Goal: Transaction & Acquisition: Purchase product/service

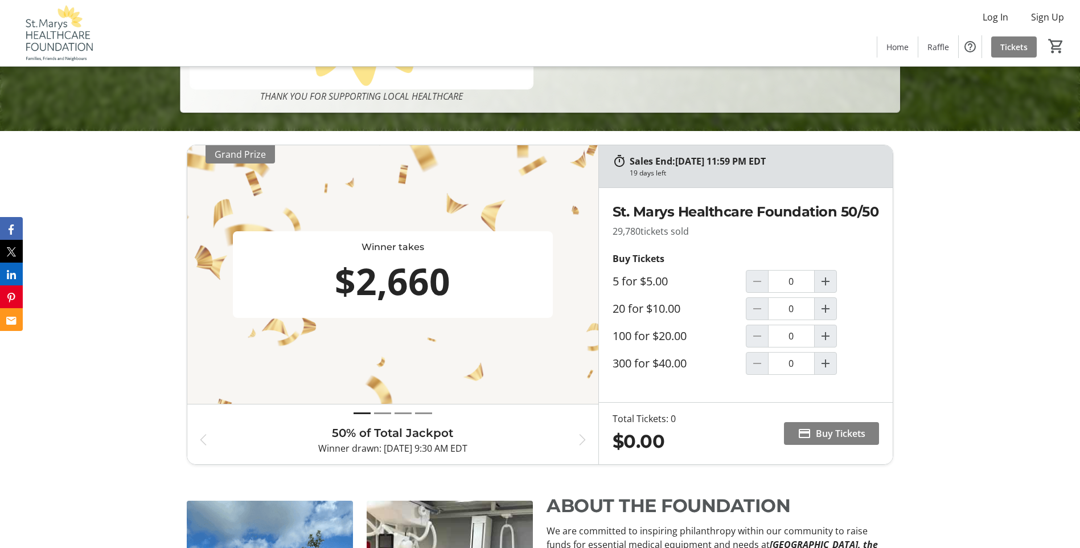
scroll to position [455, 0]
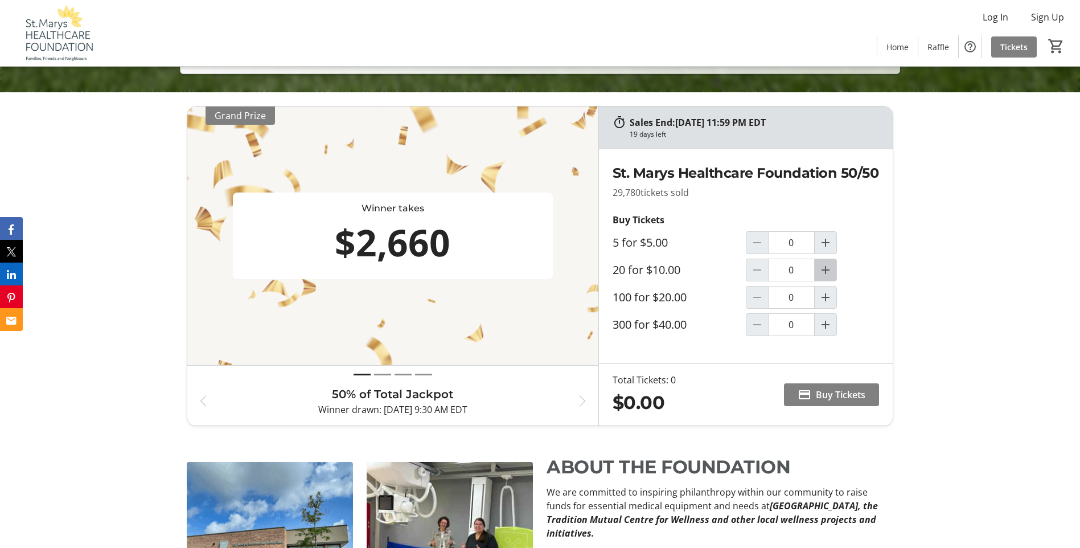
click at [822, 277] on mat-icon "Increment by one" at bounding box center [826, 270] width 14 height 14
type input "1"
click at [824, 401] on span "Buy Tickets" at bounding box center [841, 395] width 50 height 14
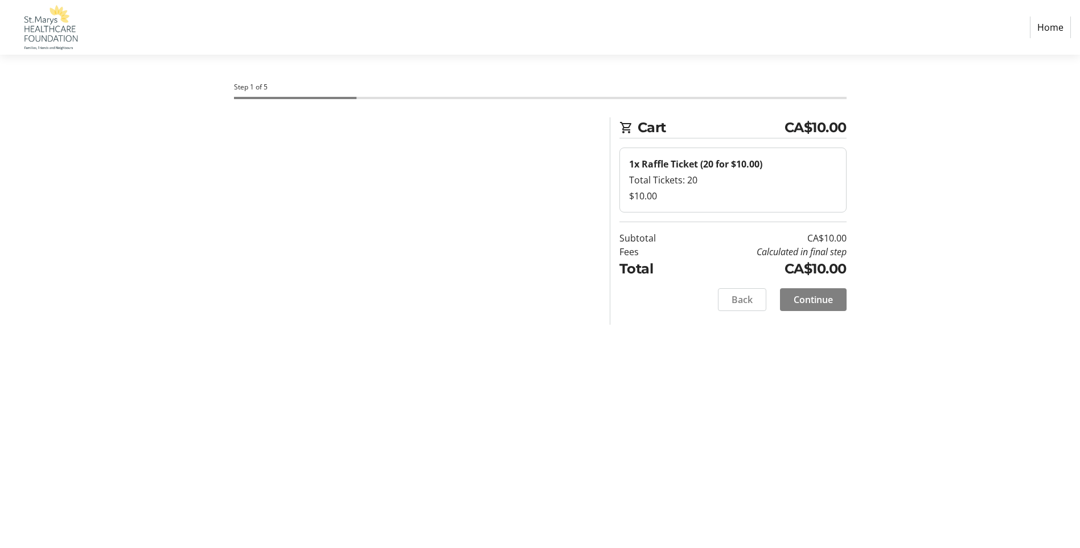
select select "CA"
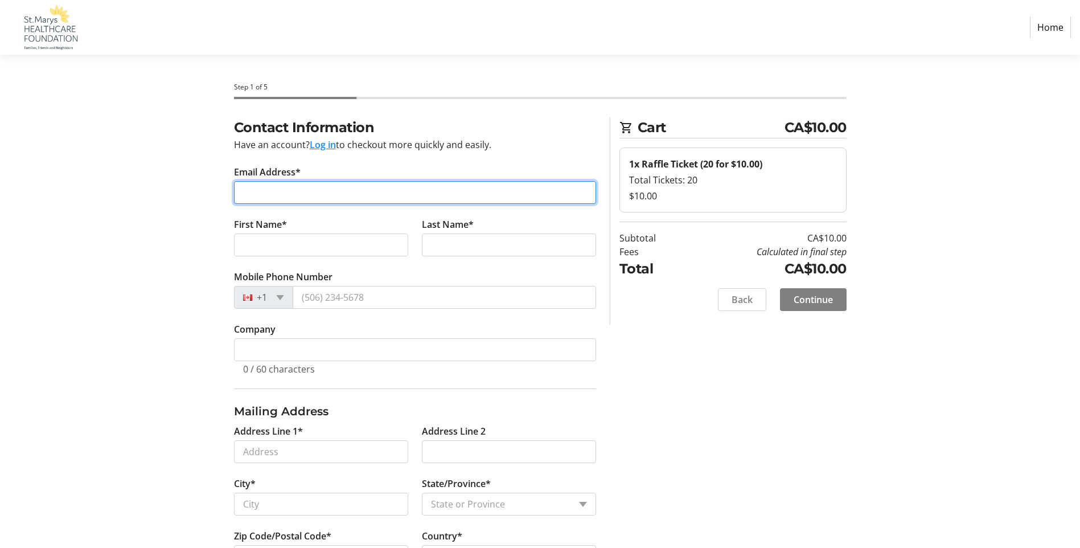
click at [263, 191] on input "Email Address*" at bounding box center [415, 192] width 362 height 23
type input "[EMAIL_ADDRESS][DOMAIN_NAME]"
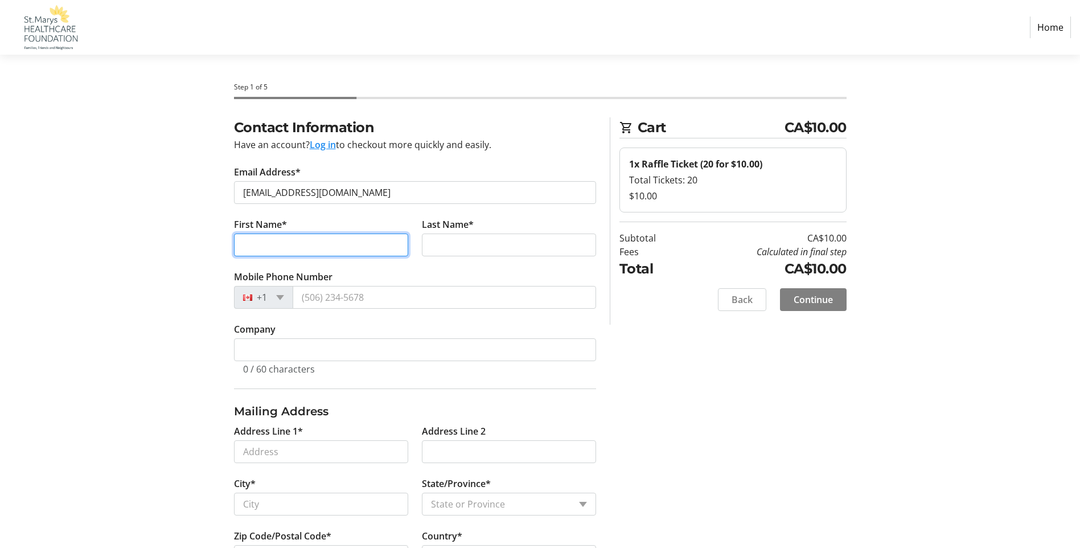
type input "[PERSON_NAME]"
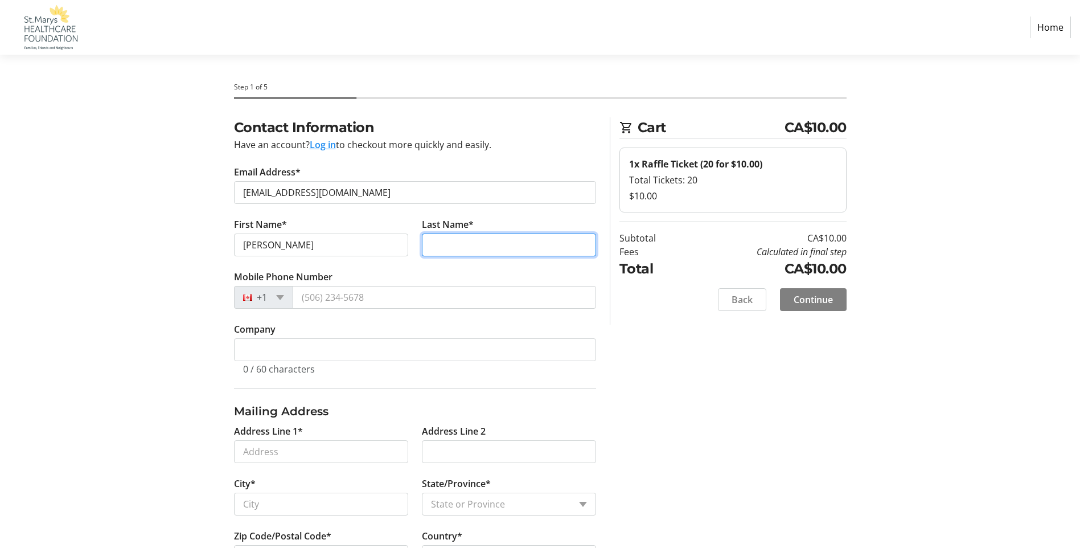
type input "[PERSON_NAME]"
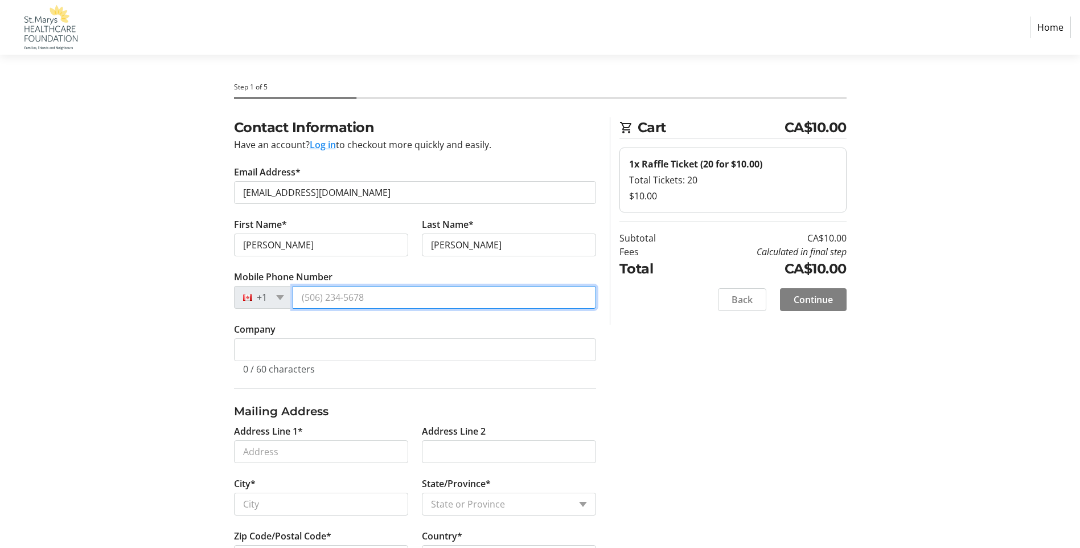
type input "[PHONE_NUMBER]"
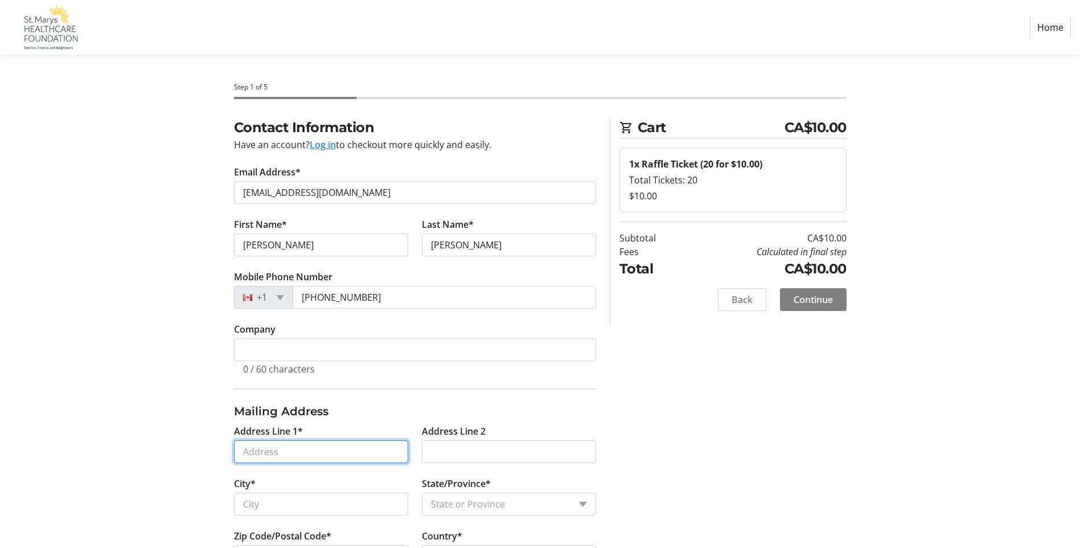
type input "297006 29th Line"
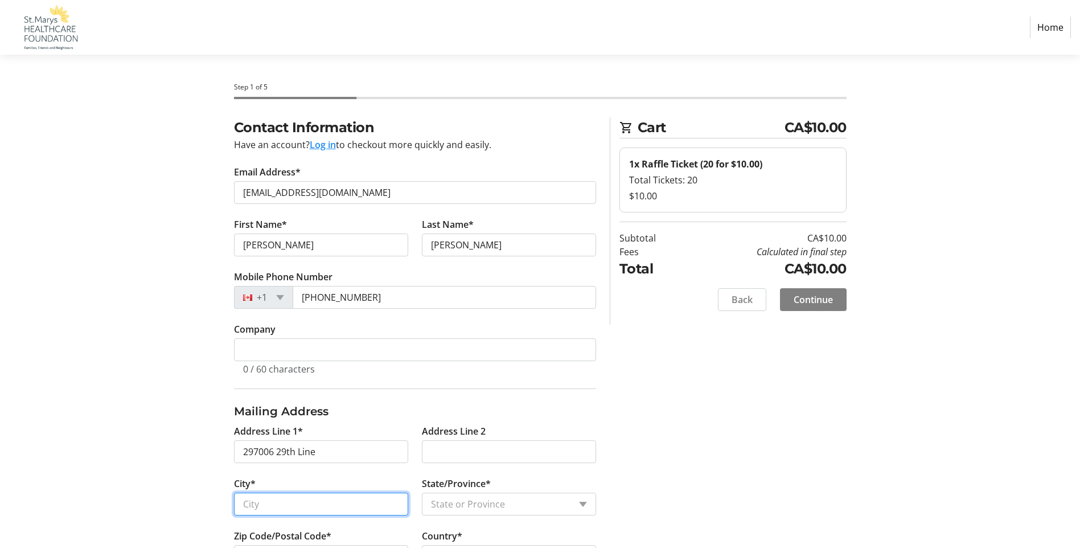
type input "LAKESIDE"
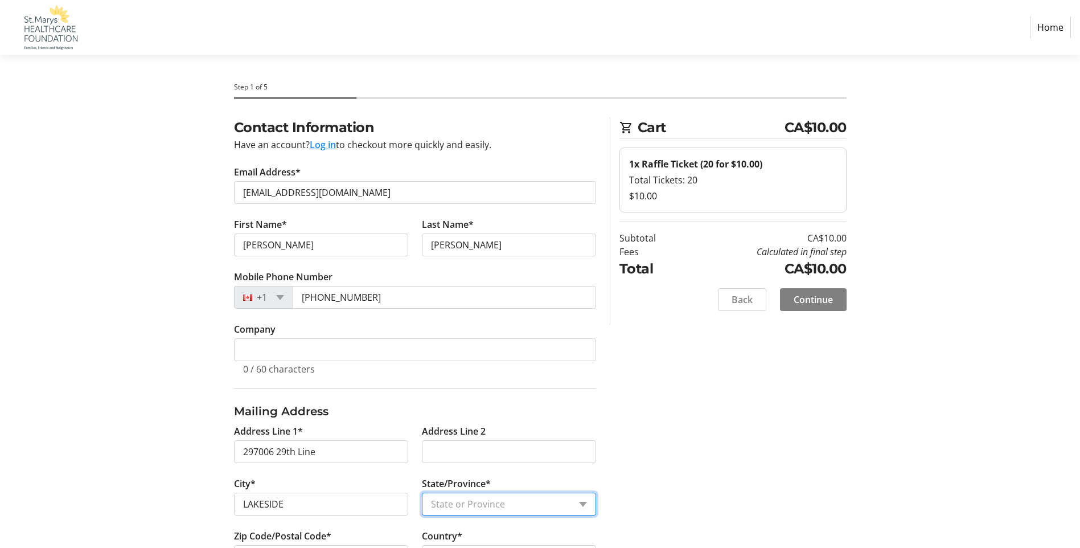
select select "ON"
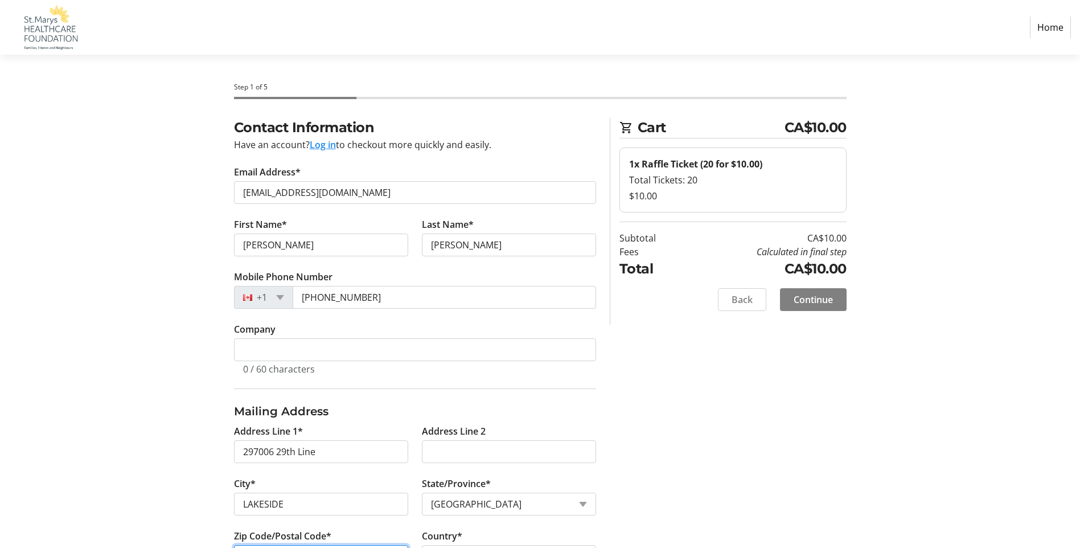
type input "N0M 2G0"
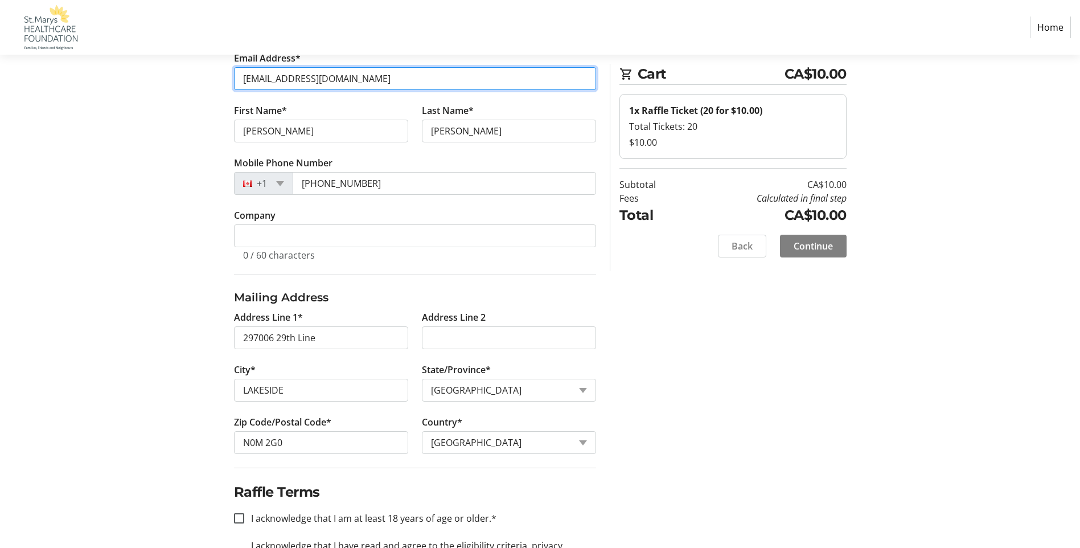
scroll to position [173, 0]
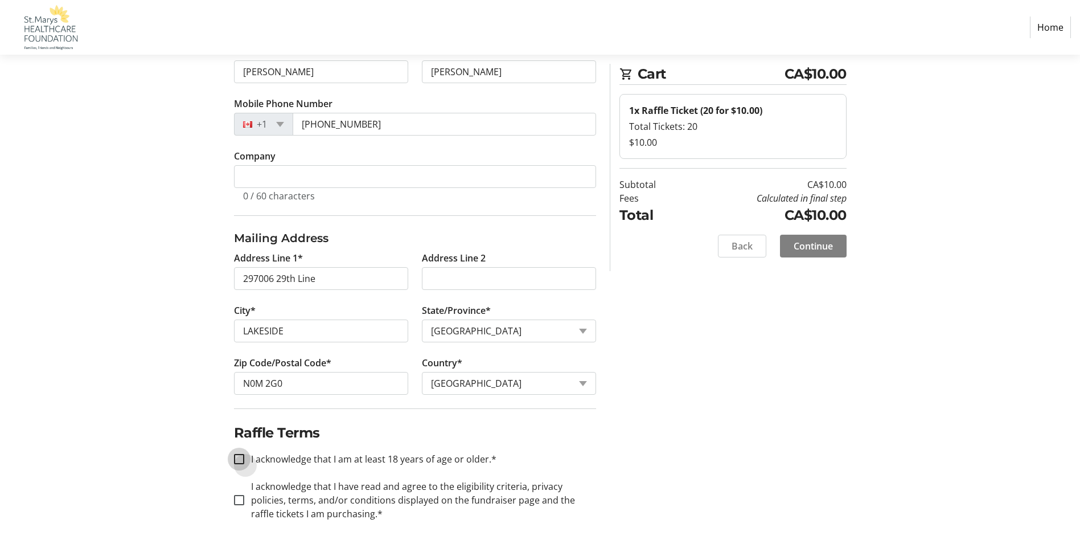
click at [239, 461] on input "I acknowledge that I am at least 18 years of age or older.*" at bounding box center [239, 459] width 10 height 10
checkbox input "true"
click at [238, 503] on input "I acknowledge that I have read and agree to the eligibility criteria, privacy p…" at bounding box center [239, 500] width 10 height 10
checkbox input "true"
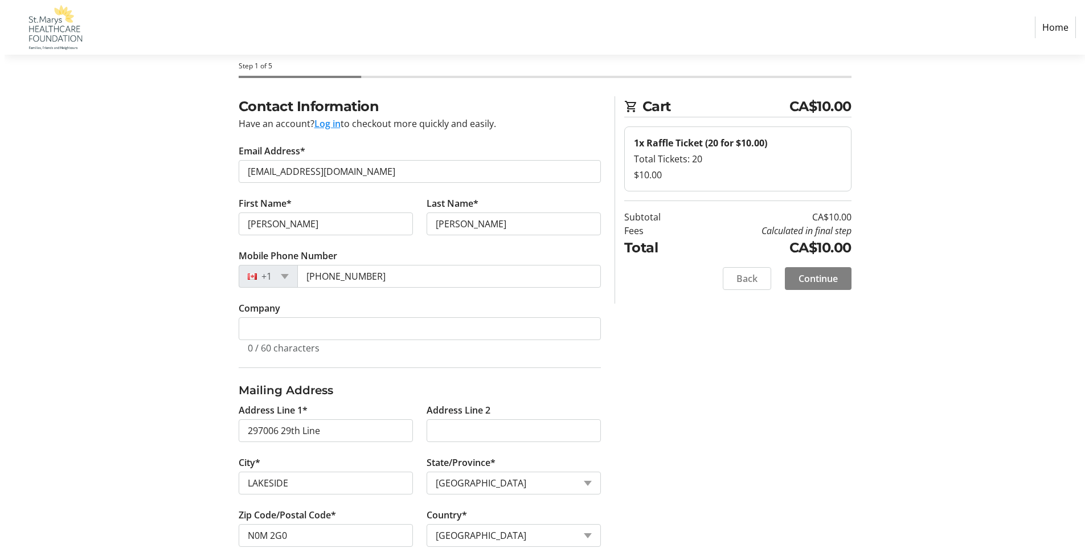
scroll to position [0, 0]
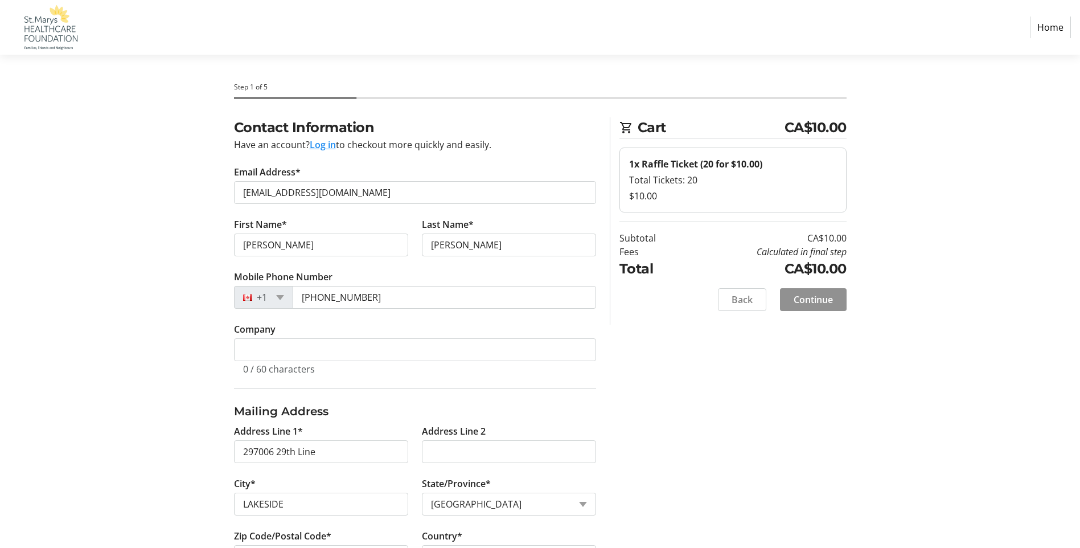
click at [811, 302] on span "Continue" at bounding box center [813, 300] width 39 height 14
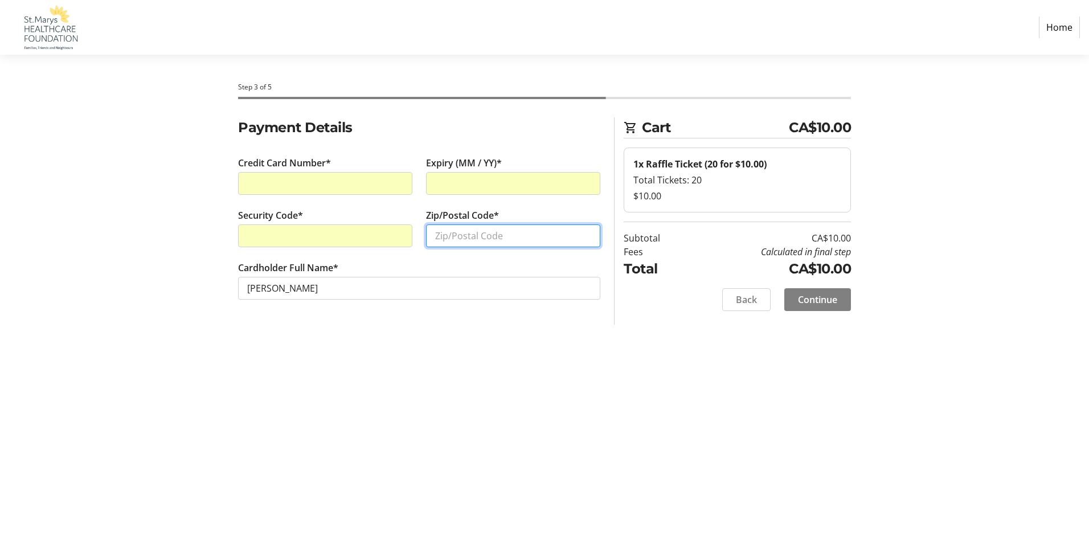
click at [447, 239] on input "Zip/Postal Code*" at bounding box center [513, 235] width 174 height 23
type input "N0M 2G0"
click at [811, 303] on span "Continue" at bounding box center [817, 300] width 39 height 14
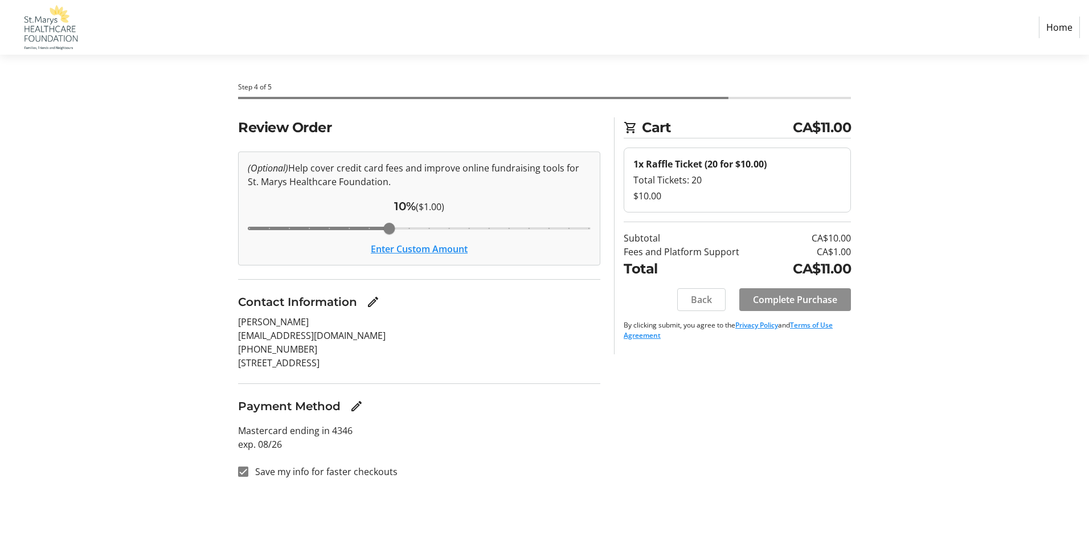
click at [811, 303] on span "Complete Purchase" at bounding box center [795, 300] width 84 height 14
